Goal: Transaction & Acquisition: Purchase product/service

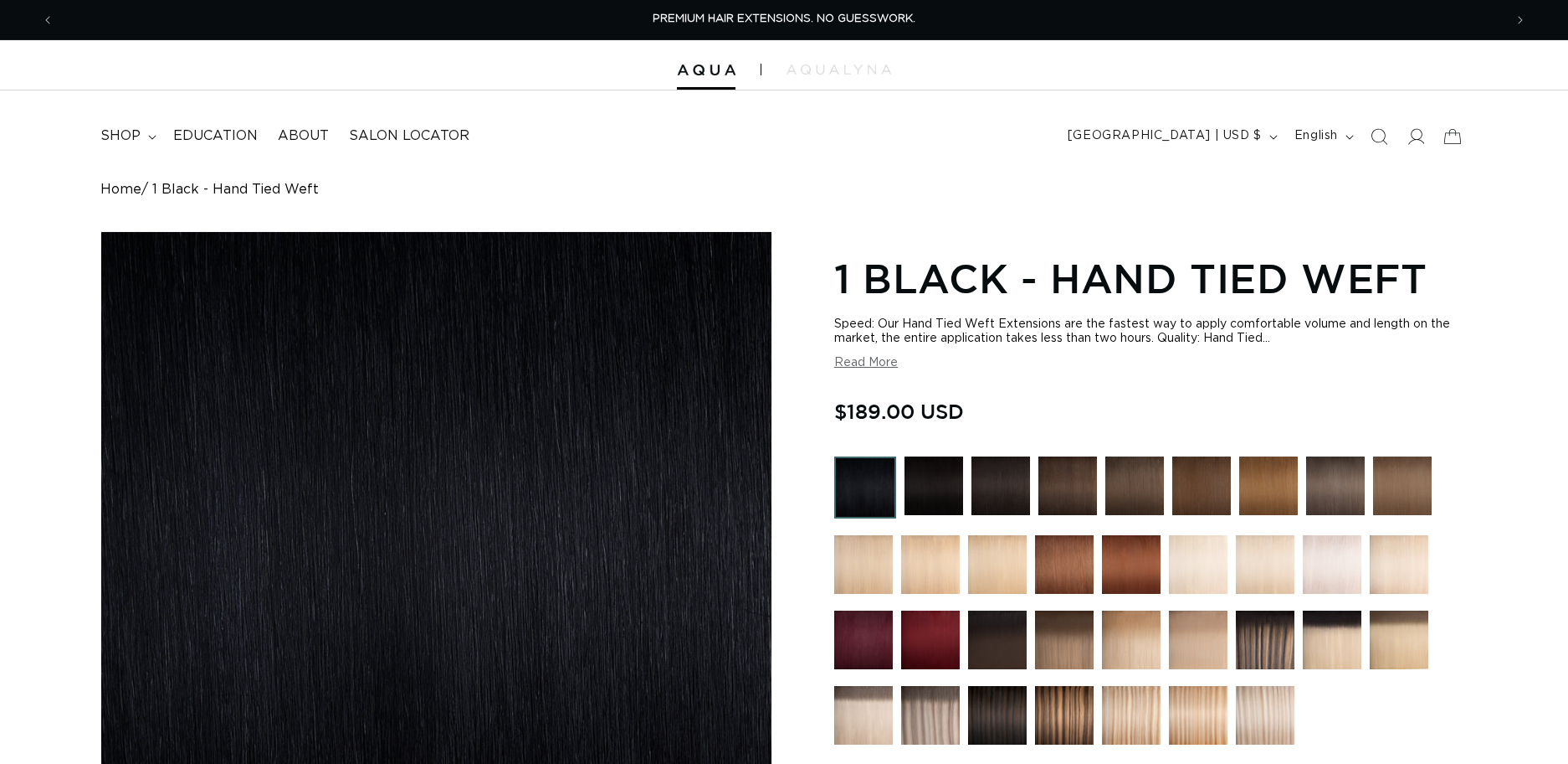
radio input "true"
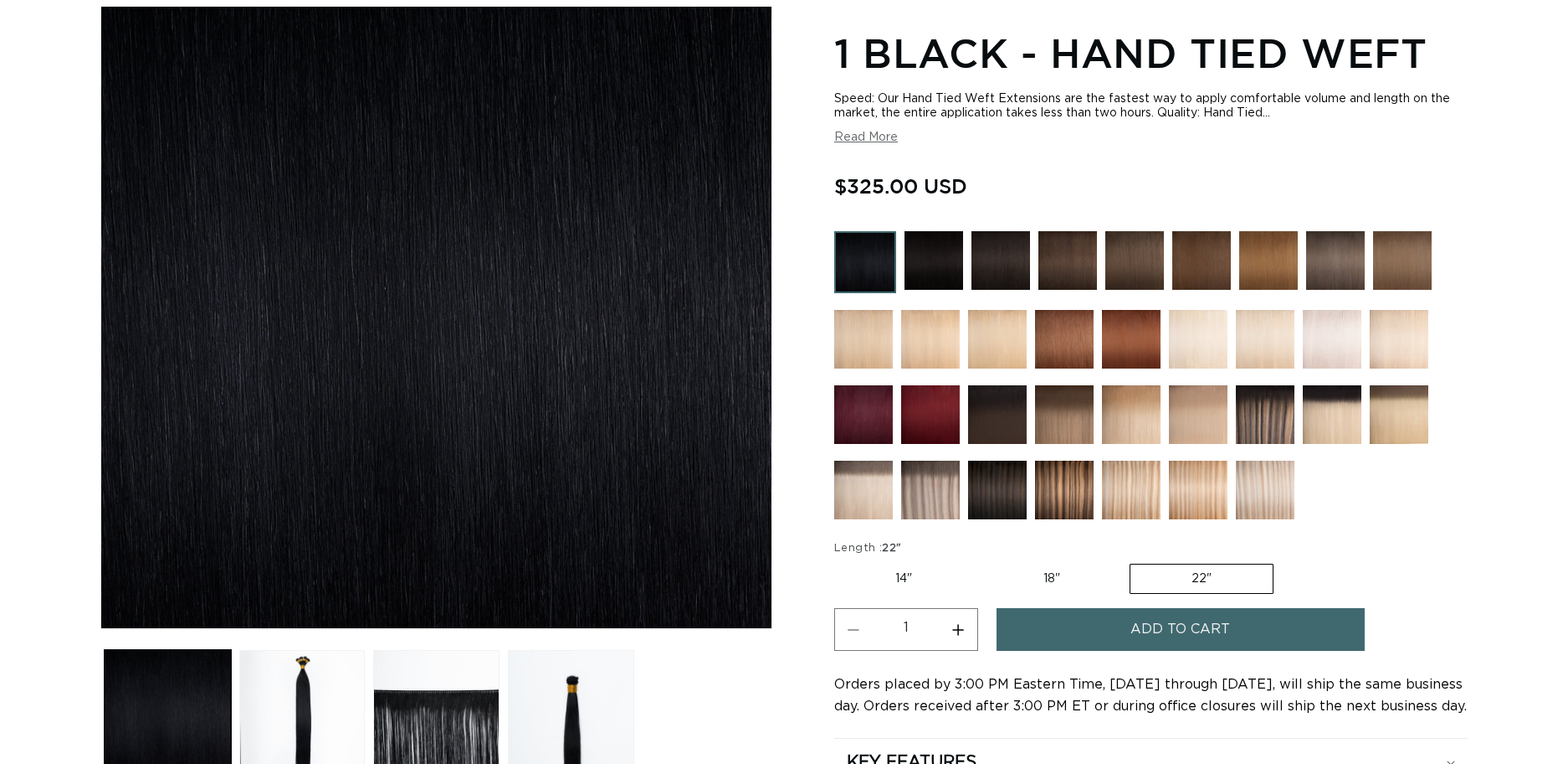
scroll to position [227, 0]
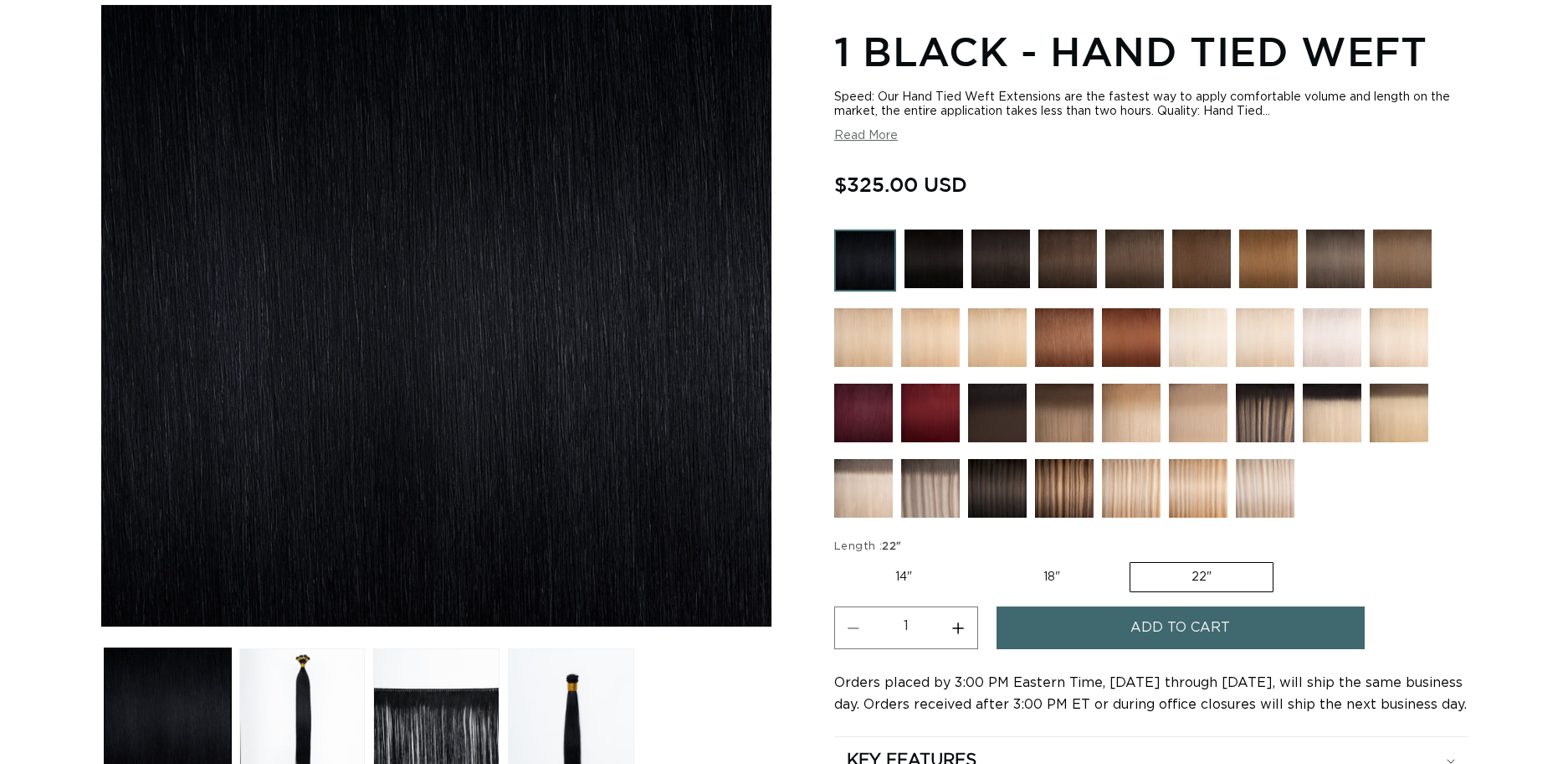
click at [870, 261] on img at bounding box center [865, 260] width 62 height 62
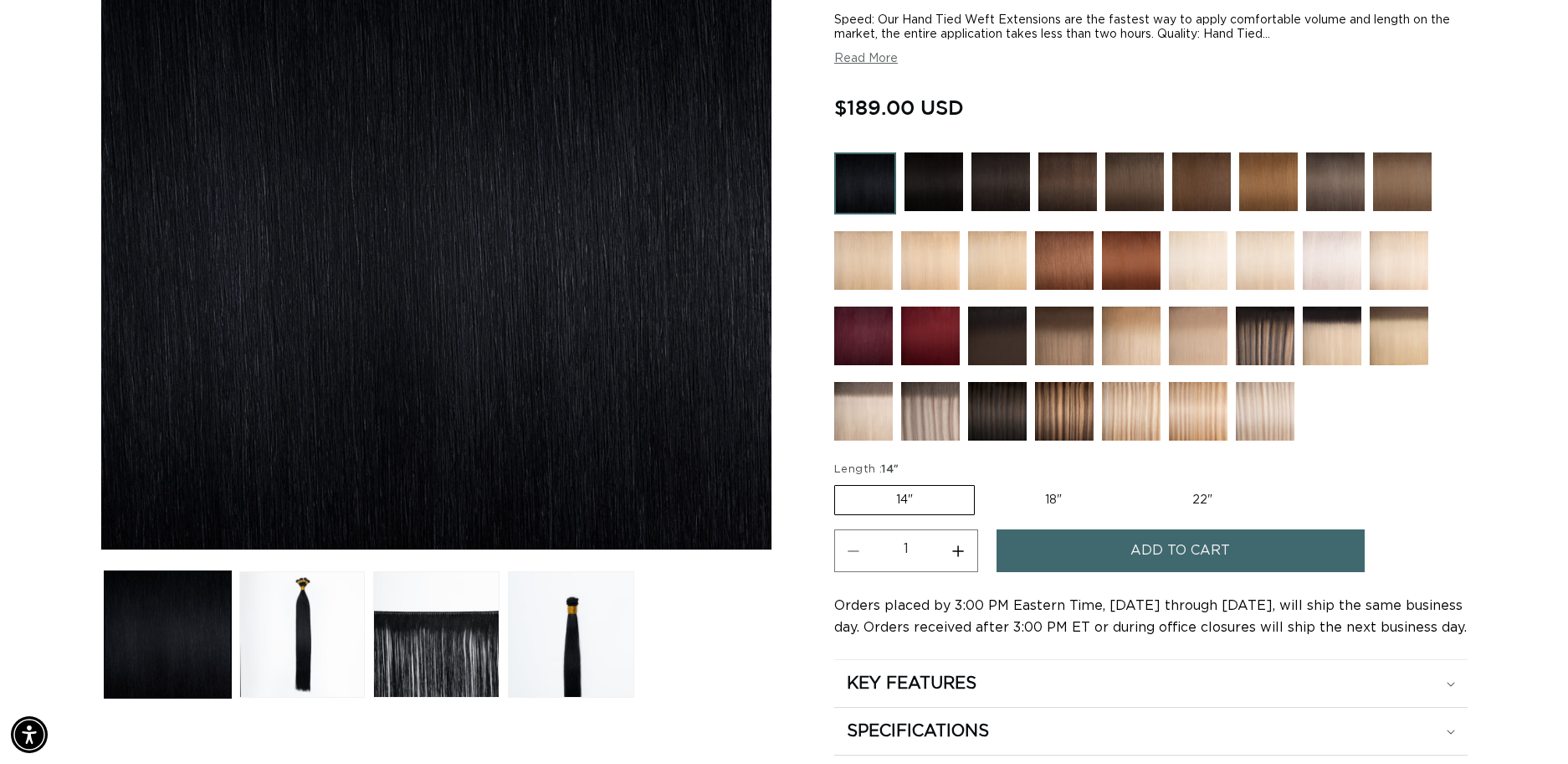
scroll to position [276, 0]
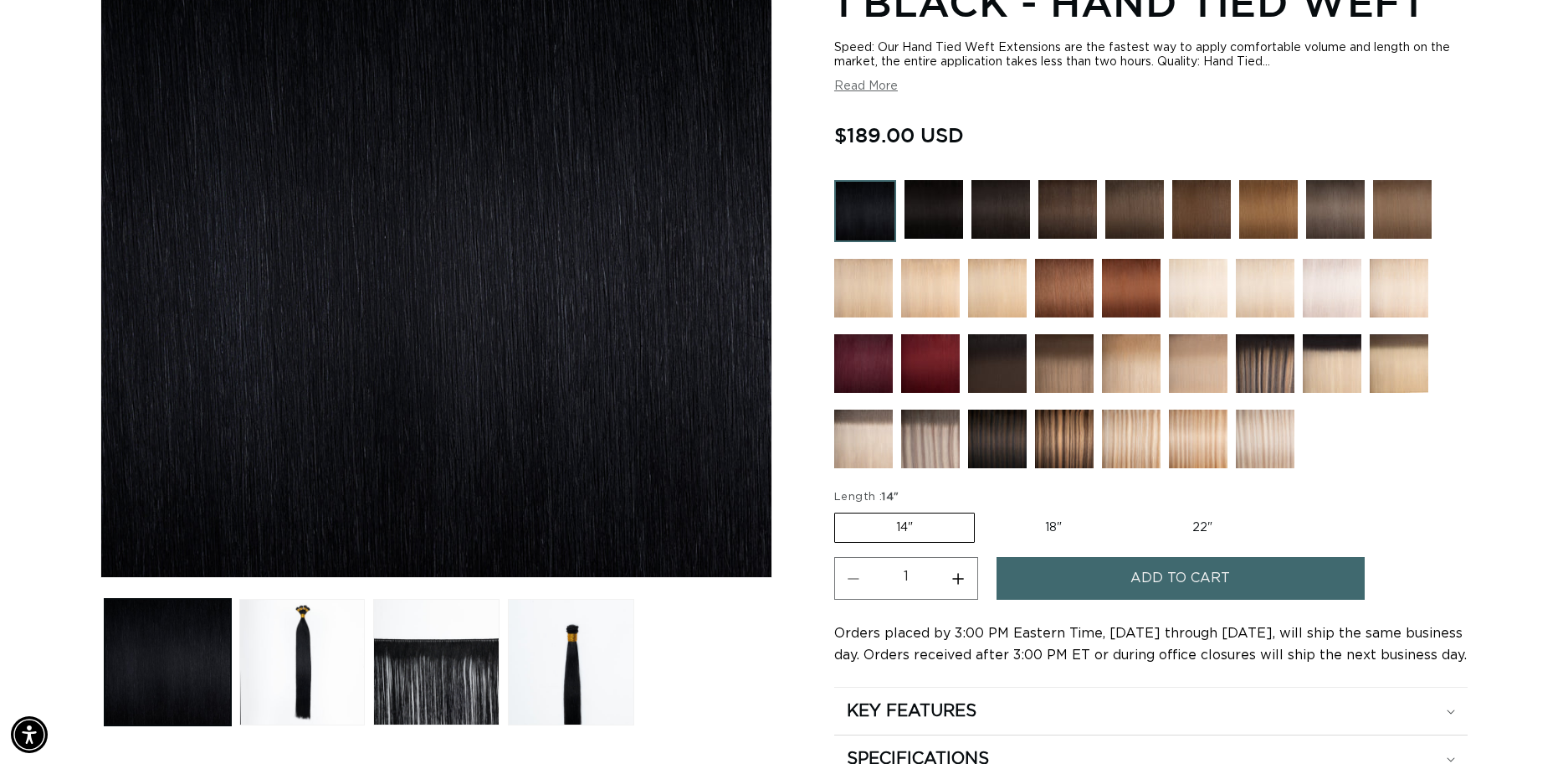
click at [1181, 519] on label "22" Variant sold out or unavailable" at bounding box center [1202, 527] width 142 height 28
click at [1132, 510] on input "22" Variant sold out or unavailable" at bounding box center [1131, 509] width 1 height 1
radio input "true"
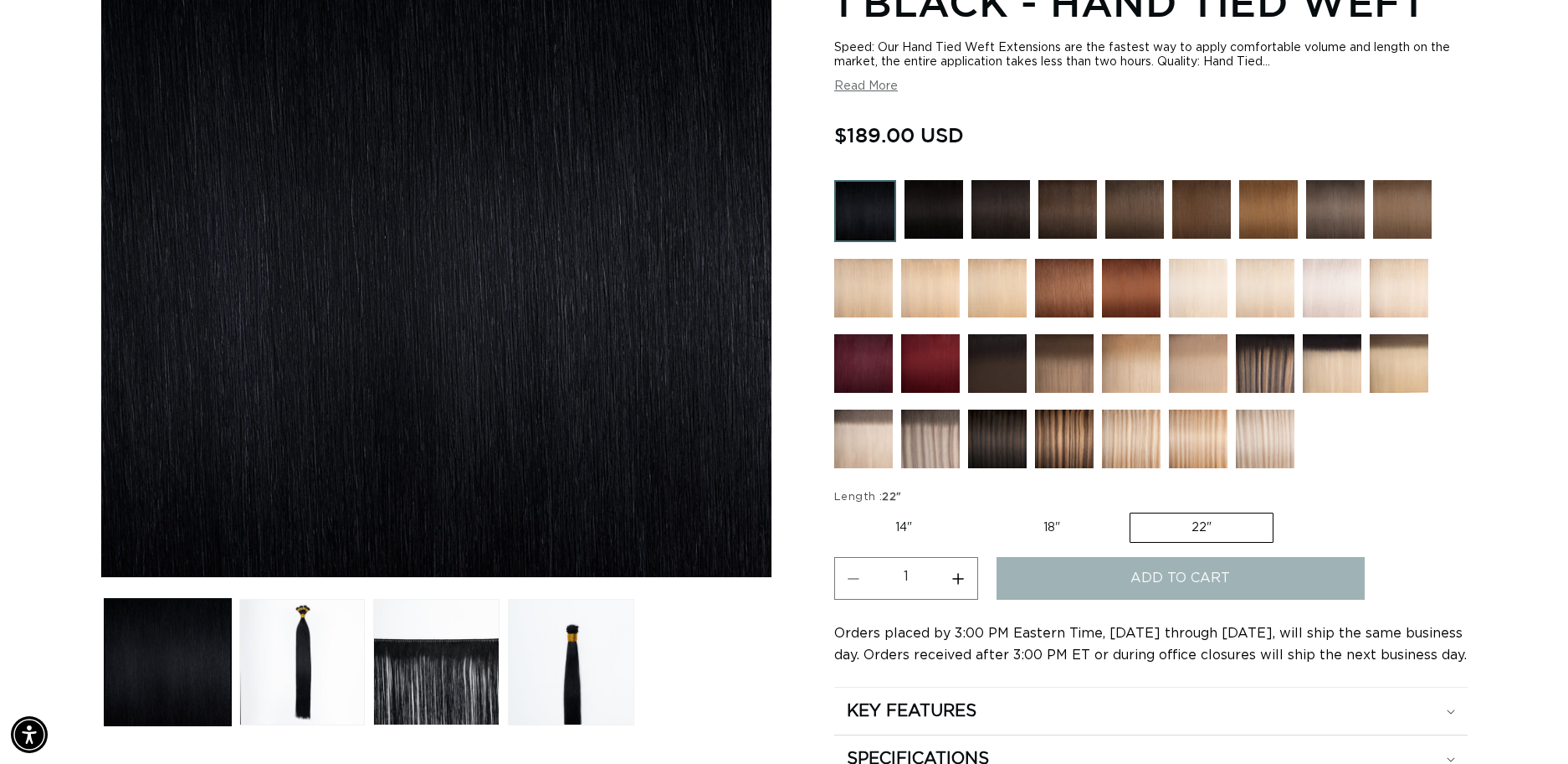
scroll to position [0, 1449]
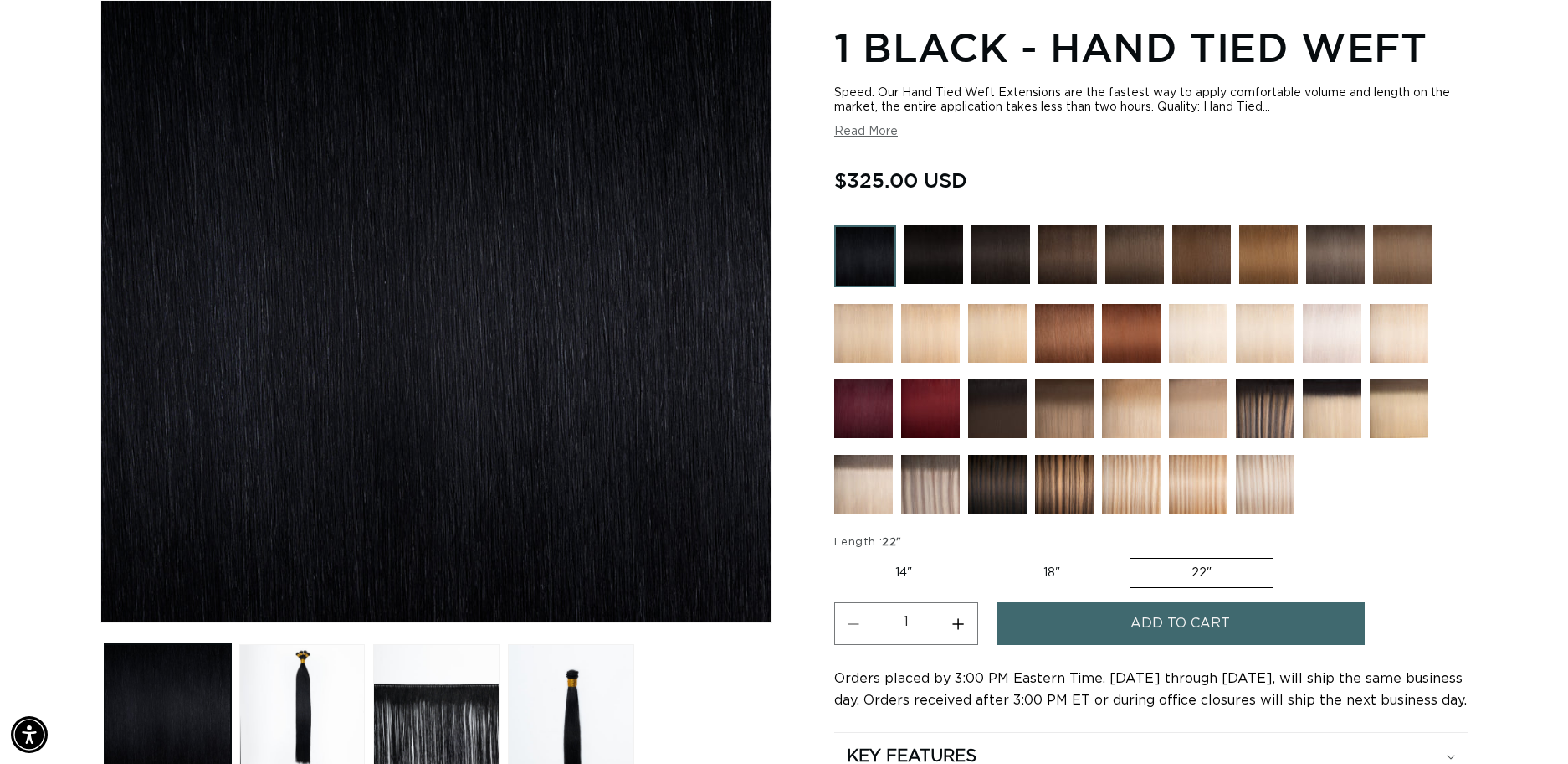
scroll to position [0, 1449]
click at [1104, 614] on button "Add to cart" at bounding box center [1180, 623] width 368 height 43
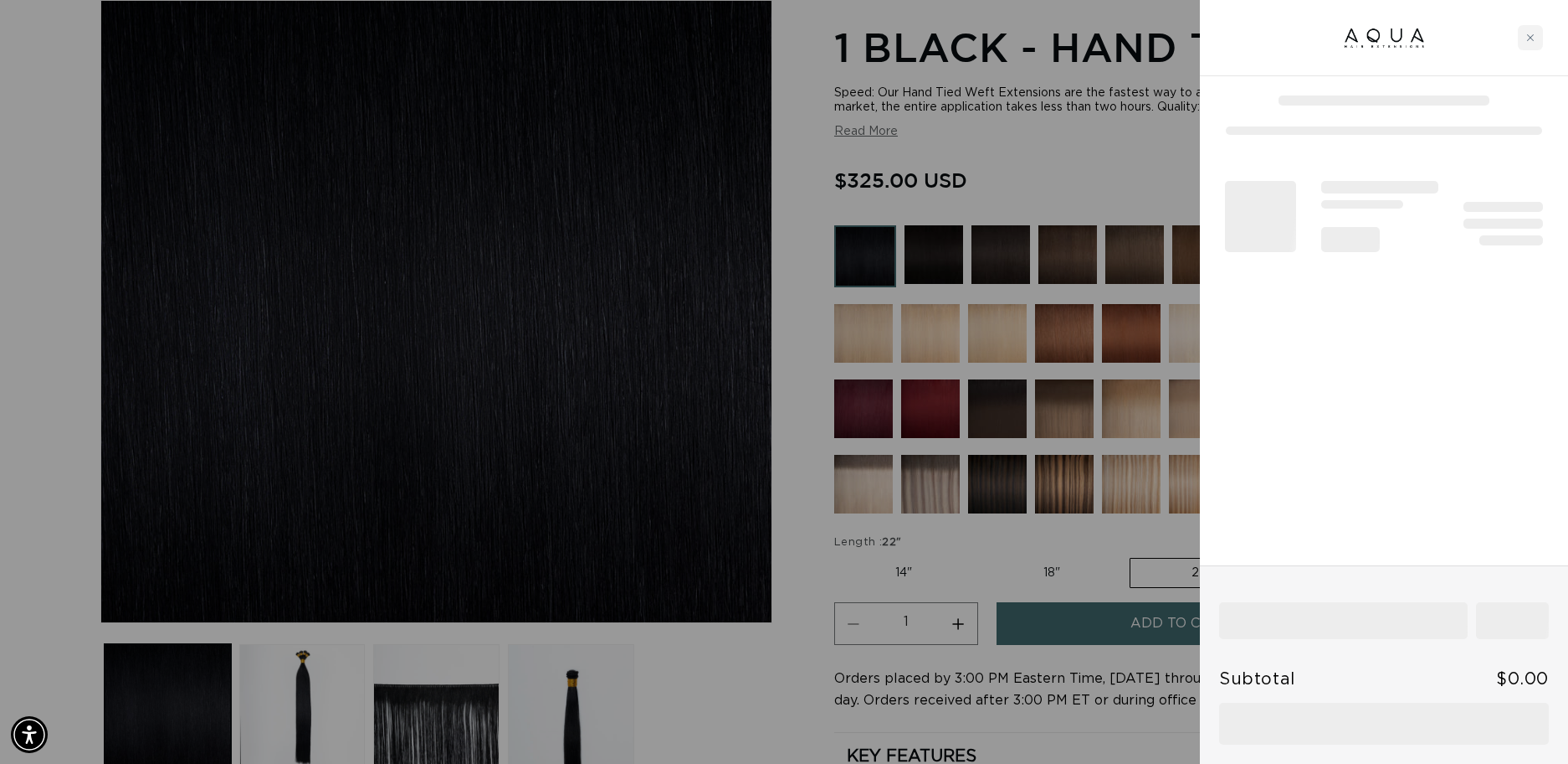
scroll to position [0, 2899]
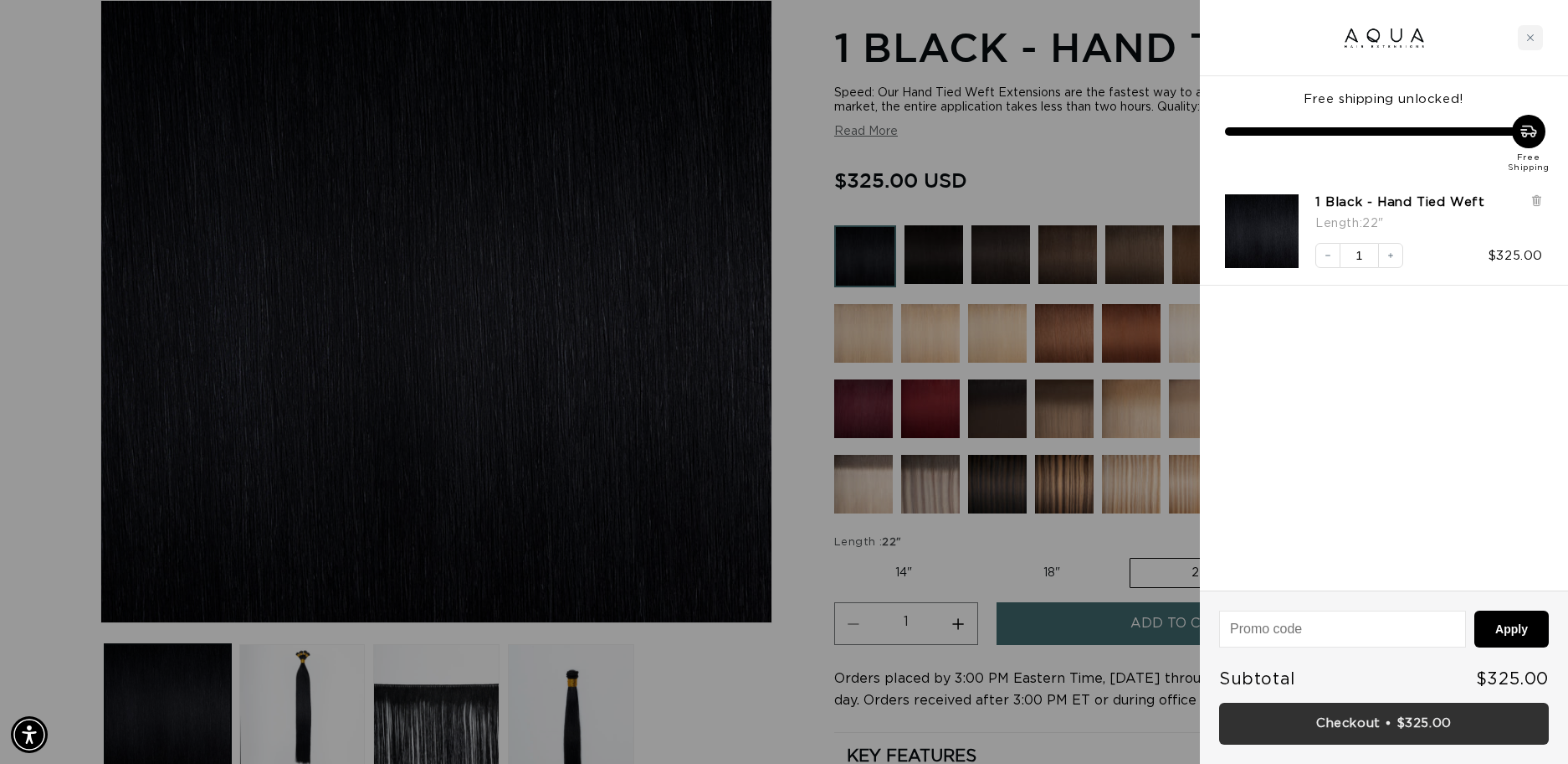
click at [1360, 718] on link "Checkout • $325.00" at bounding box center [1384, 723] width 330 height 43
